Goal: Browse casually: Explore the website without a specific task or goal

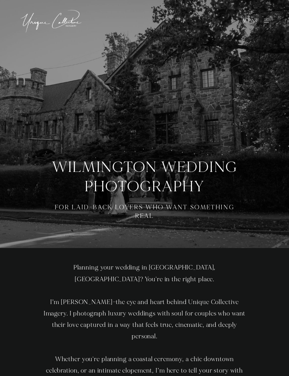
click at [254, 23] on span "Menu" at bounding box center [251, 21] width 24 height 4
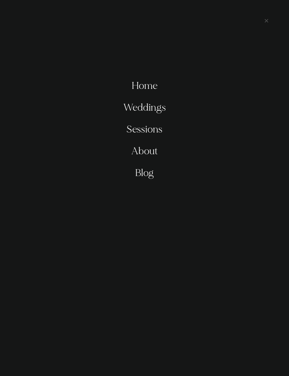
click at [148, 139] on link "Sessions" at bounding box center [144, 130] width 36 height 22
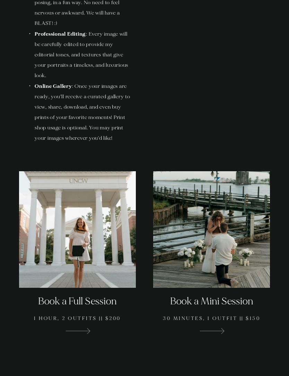
scroll to position [600, 0]
click at [91, 288] on div at bounding box center [77, 230] width 117 height 117
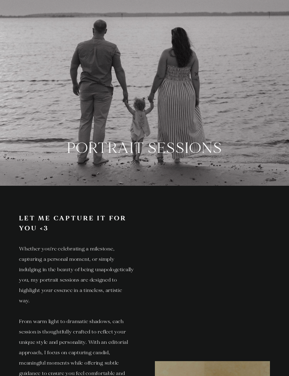
scroll to position [0, 0]
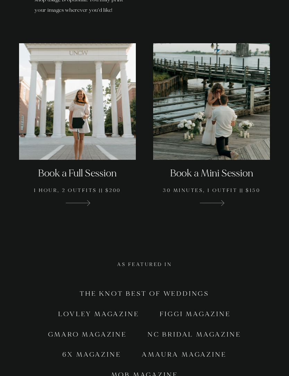
scroll to position [735, 0]
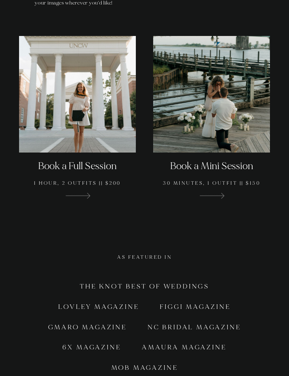
click at [112, 151] on div at bounding box center [77, 94] width 117 height 117
